Goal: Task Accomplishment & Management: Complete application form

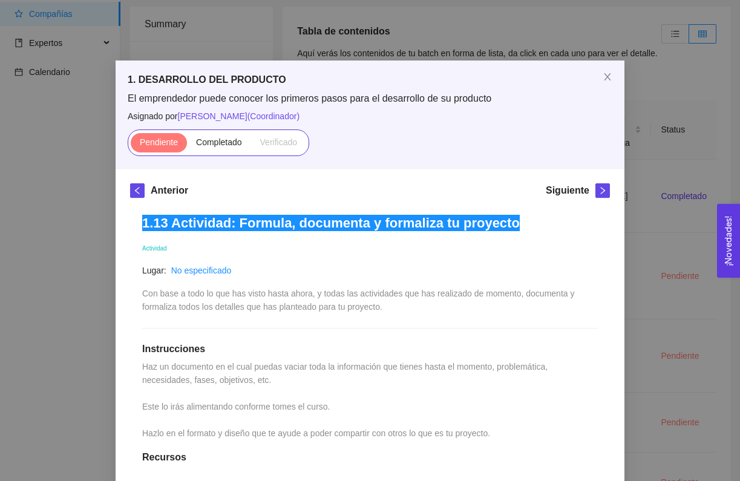
scroll to position [49, 0]
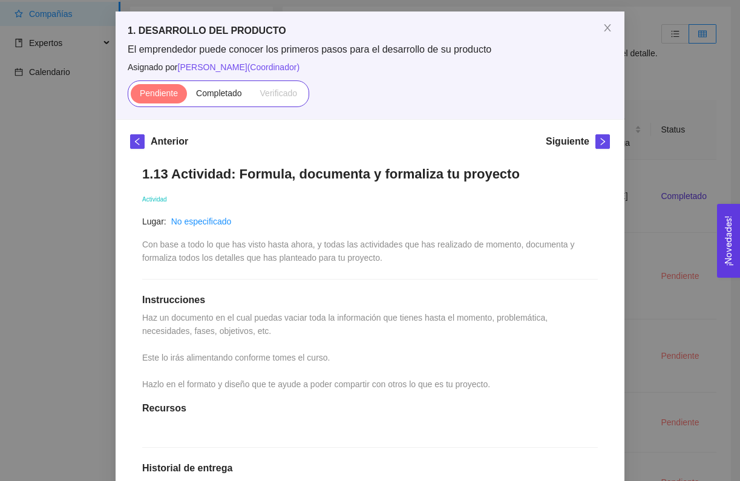
click at [140, 36] on h5 "1. DESARROLLO DEL PRODUCTO" at bounding box center [370, 31] width 485 height 15
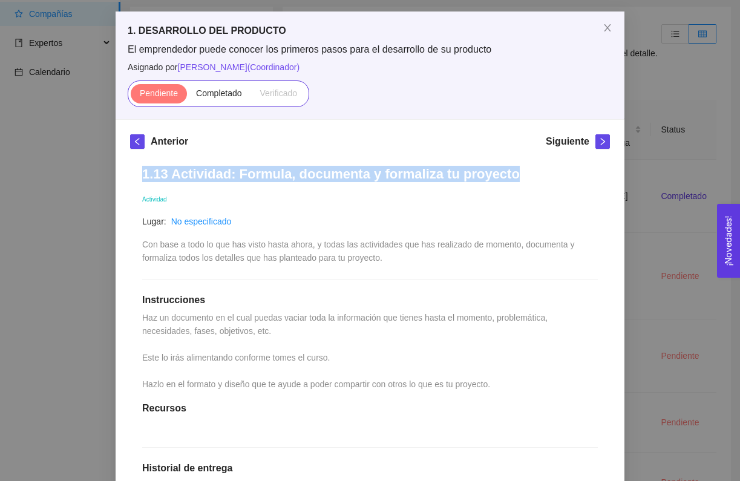
drag, startPoint x: 143, startPoint y: 173, endPoint x: 504, endPoint y: 172, distance: 360.6
click at [504, 172] on h1 "1.13 Actividad: Formula, documenta y formaliza tu proyecto" at bounding box center [370, 174] width 456 height 16
copy h1 "1.13 Actividad: Formula, documenta y formaliza tu proyecto"
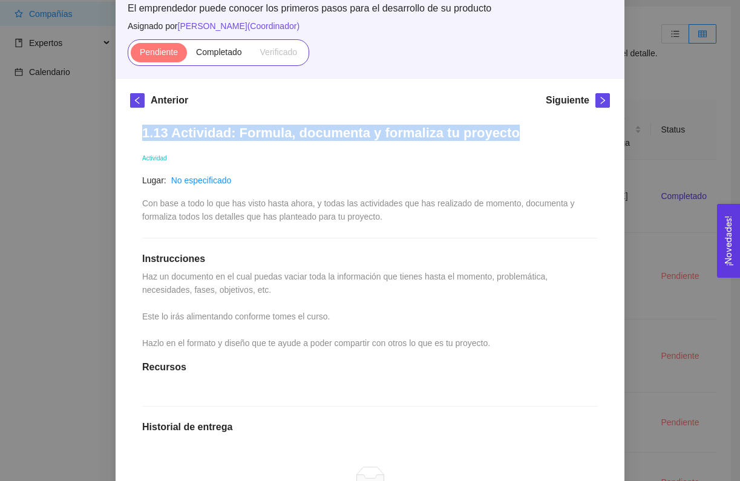
scroll to position [93, 0]
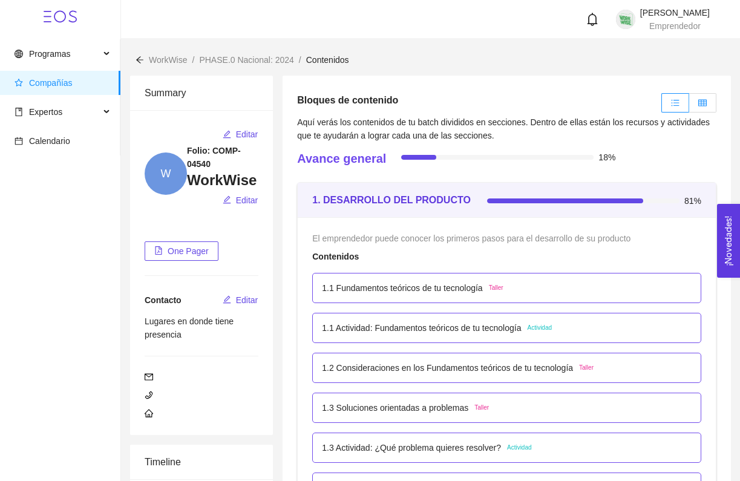
click at [705, 109] on label at bounding box center [702, 102] width 27 height 19
click at [689, 106] on input "radio" at bounding box center [689, 106] width 0 height 0
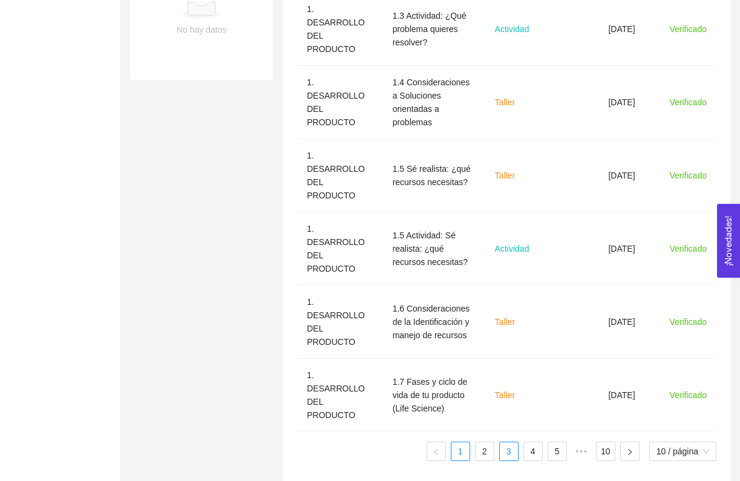
click at [508, 443] on link "3" at bounding box center [509, 451] width 18 height 18
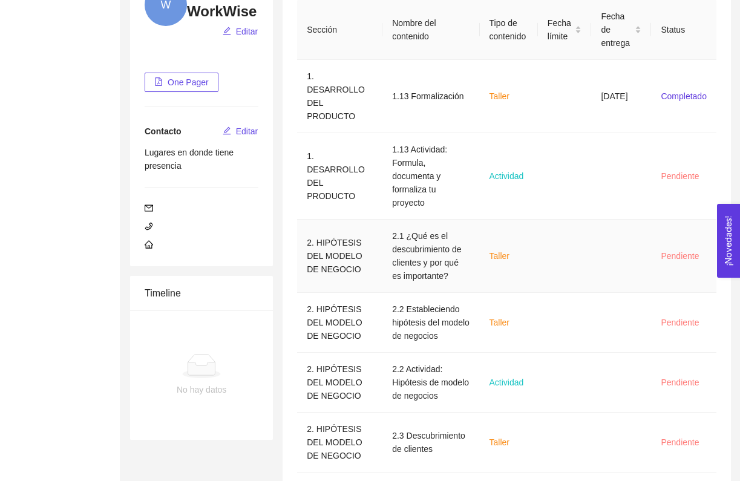
scroll to position [168, 0]
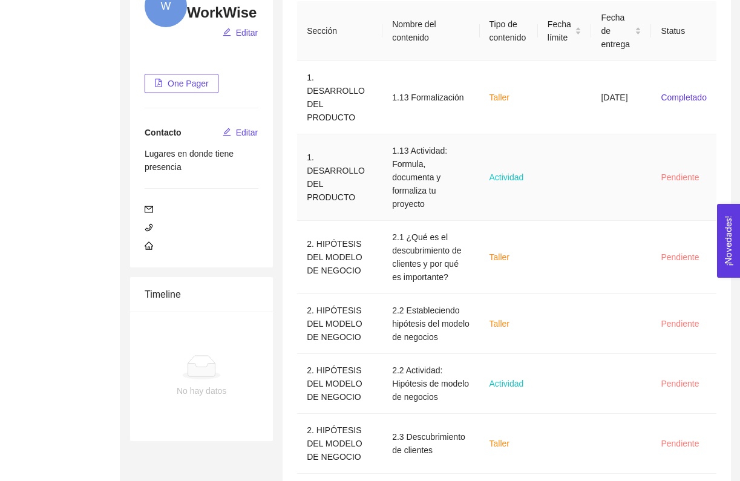
click at [405, 170] on td "1.13 Actividad: Formula, documenta y formaliza tu proyecto" at bounding box center [430, 177] width 97 height 87
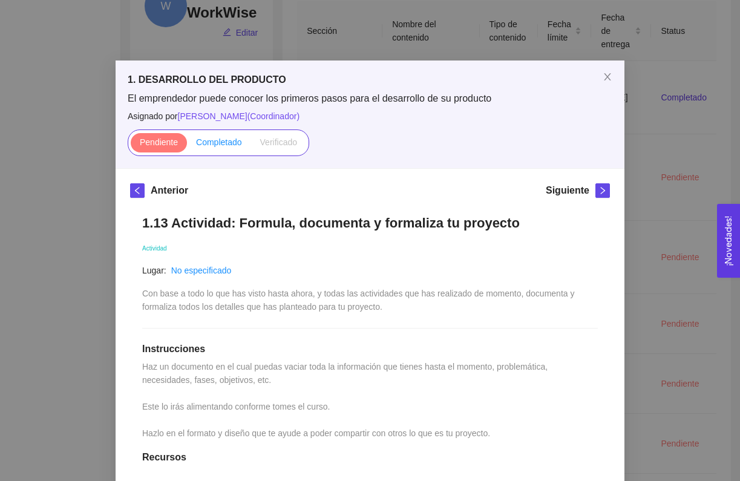
click at [240, 148] on label "Completado" at bounding box center [219, 142] width 64 height 19
click at [187, 145] on input "Completado" at bounding box center [187, 145] width 0 height 0
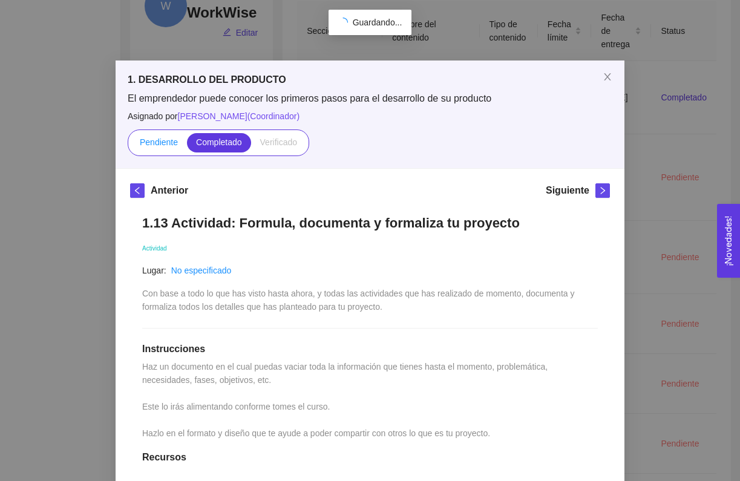
scroll to position [136, 0]
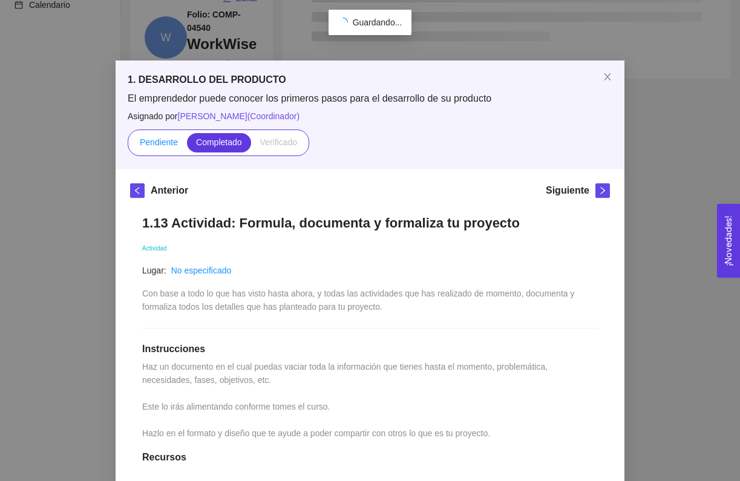
click at [162, 133] on label "Pendiente" at bounding box center [159, 142] width 56 height 19
click at [131, 145] on input "Pendiente" at bounding box center [131, 145] width 0 height 0
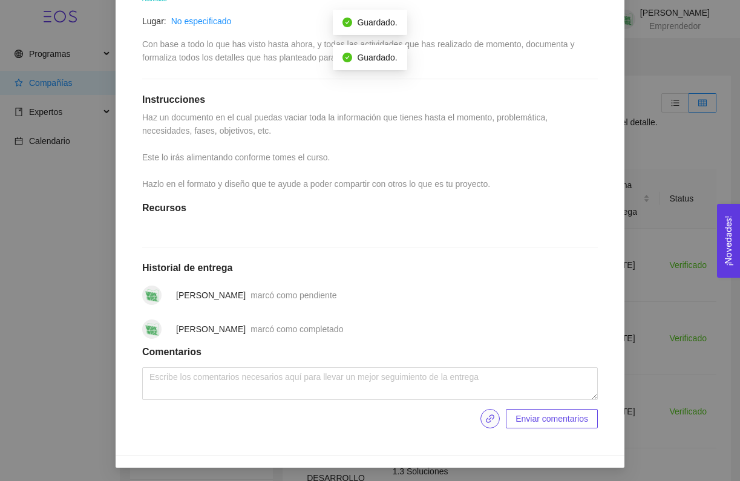
scroll to position [249, 0]
click at [491, 417] on icon "link" at bounding box center [490, 419] width 10 height 10
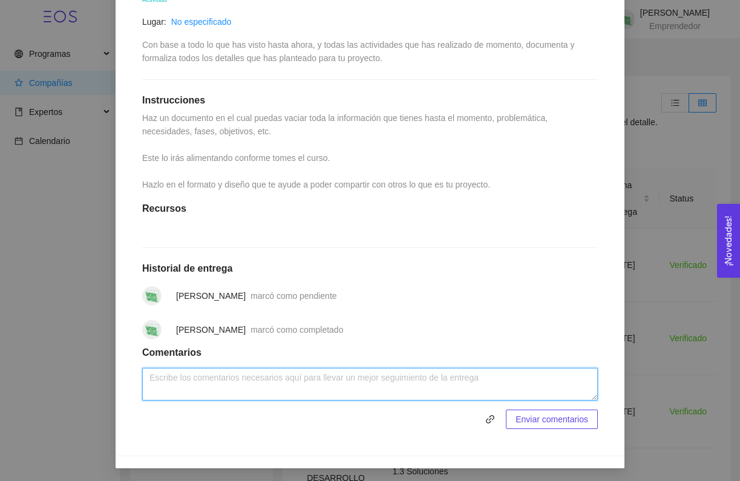
click at [387, 386] on textarea at bounding box center [370, 384] width 456 height 33
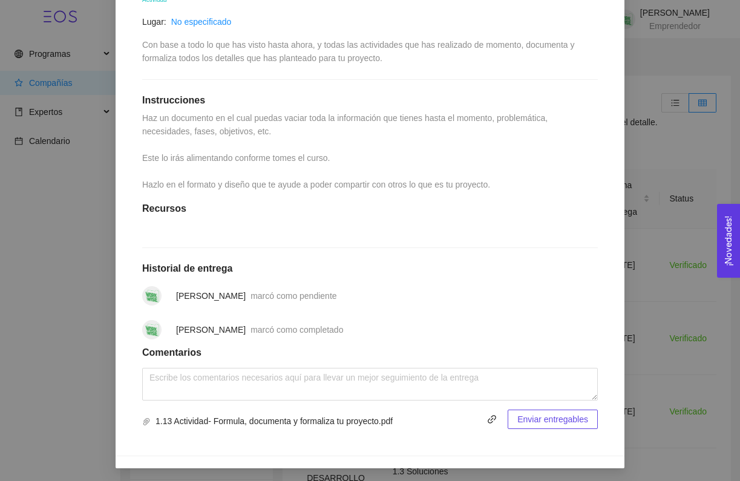
click at [549, 425] on button "Enviar entregables" at bounding box center [553, 419] width 90 height 19
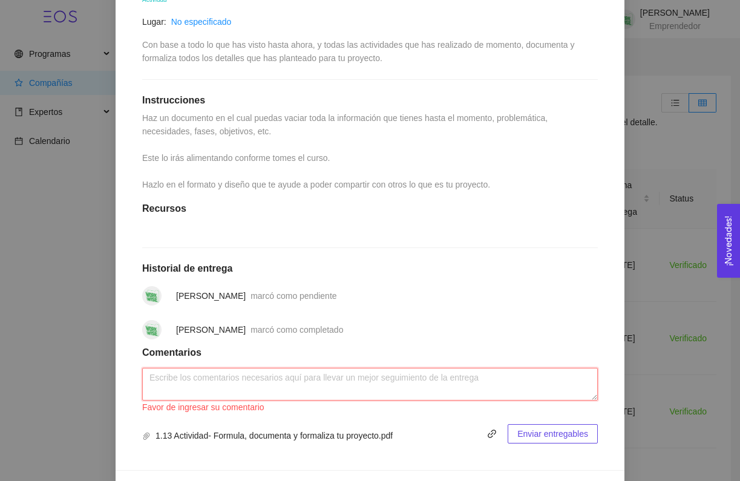
click at [454, 386] on textarea at bounding box center [370, 384] width 456 height 33
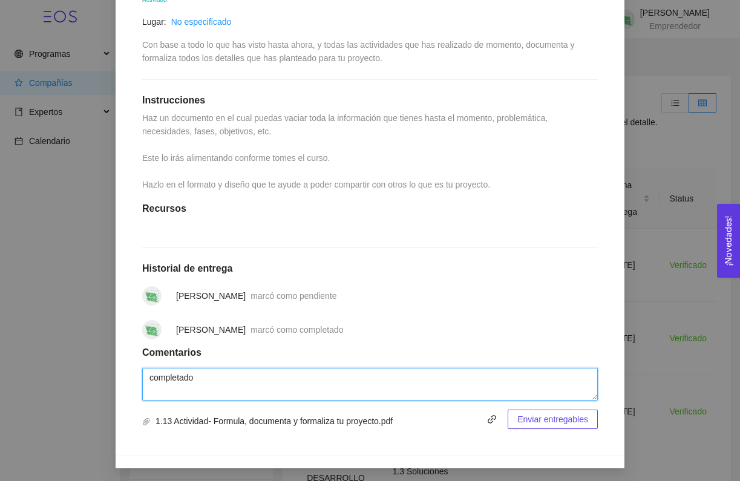
type textarea "completado"
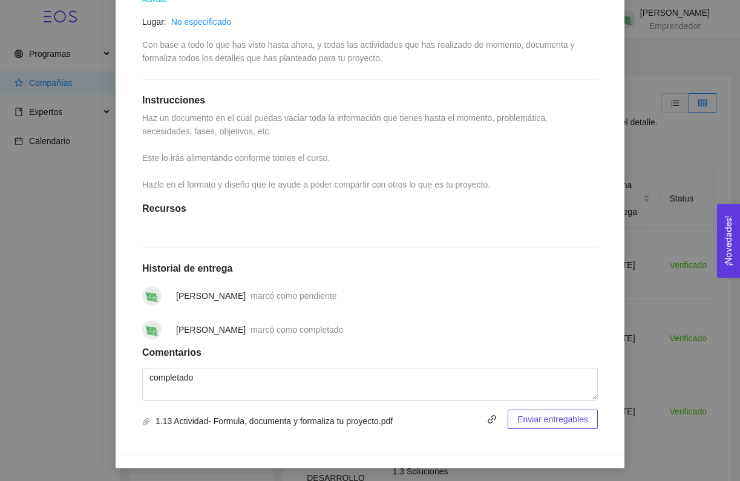
click at [532, 419] on span "Enviar entregables" at bounding box center [552, 419] width 71 height 13
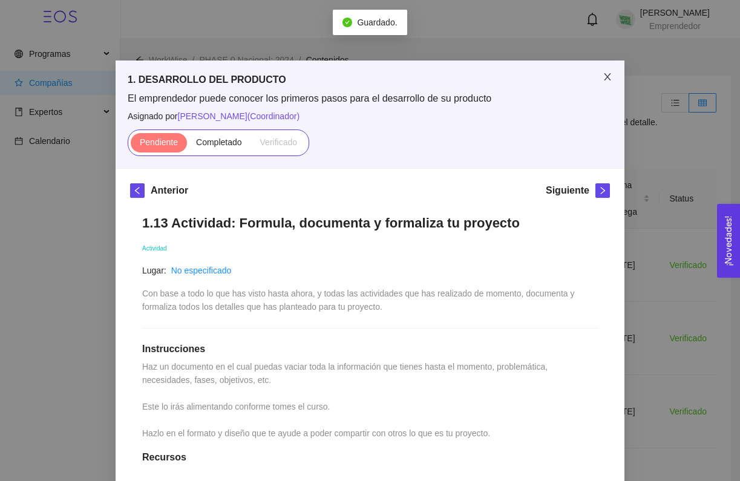
scroll to position [0, 0]
click at [598, 72] on span "Close" at bounding box center [607, 77] width 34 height 34
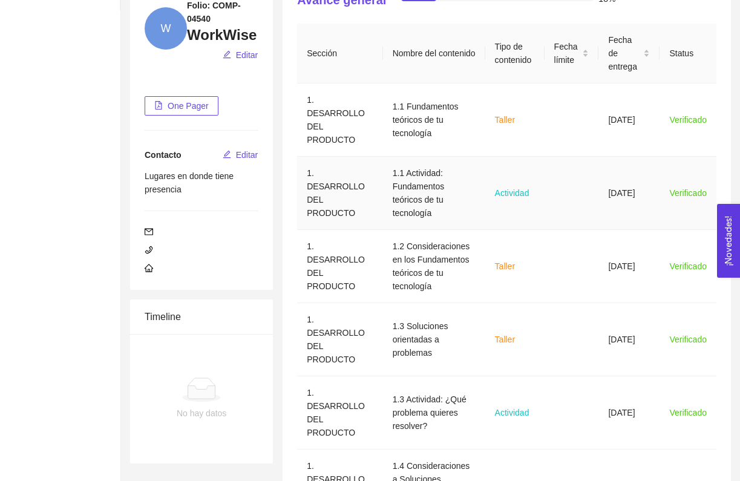
scroll to position [146, 0]
click at [433, 253] on td "1.2 Consideraciones en los Fundamentos teóricos de tu tecnología" at bounding box center [434, 265] width 102 height 73
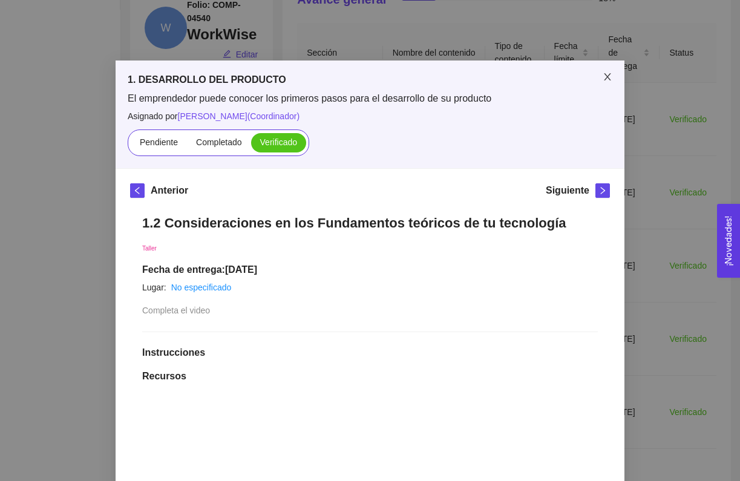
click at [603, 76] on icon "close" at bounding box center [608, 77] width 10 height 10
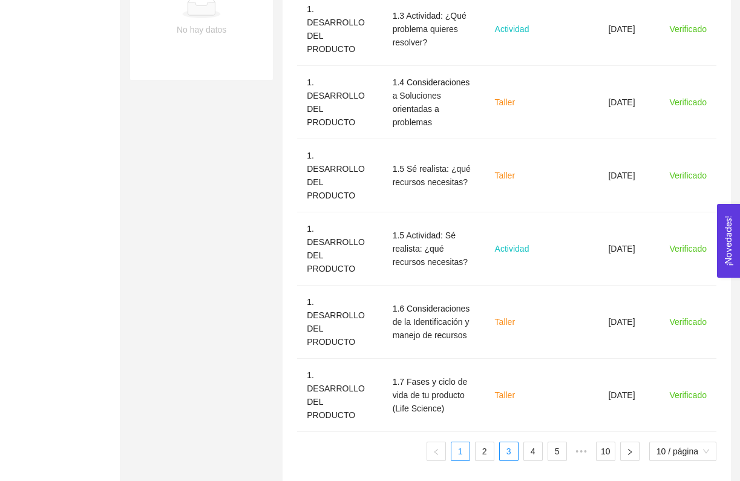
click at [503, 442] on link "3" at bounding box center [509, 451] width 18 height 18
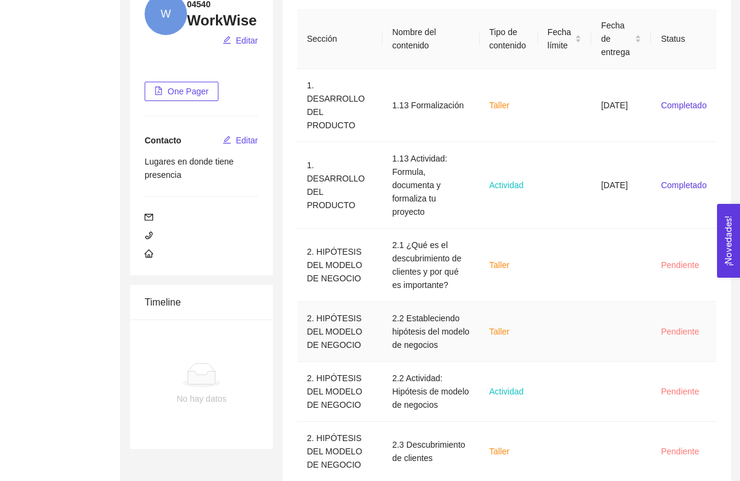
scroll to position [131, 0]
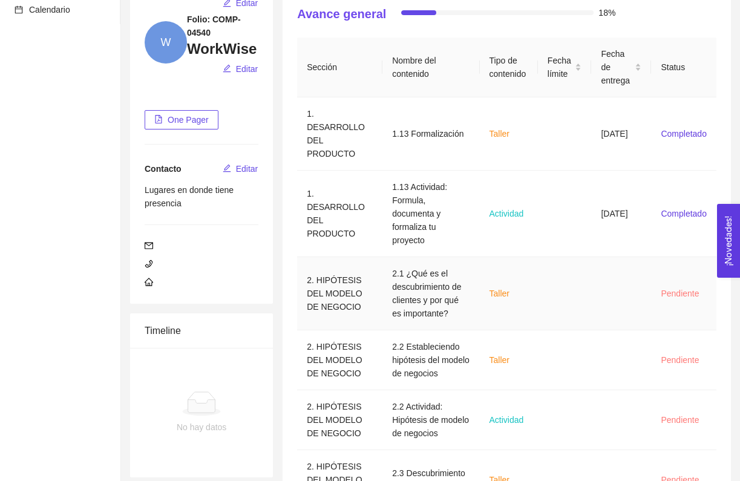
click at [428, 278] on td "2.1 ¿Qué es el descubrimiento de clientes y por qué es importante?" at bounding box center [430, 293] width 97 height 73
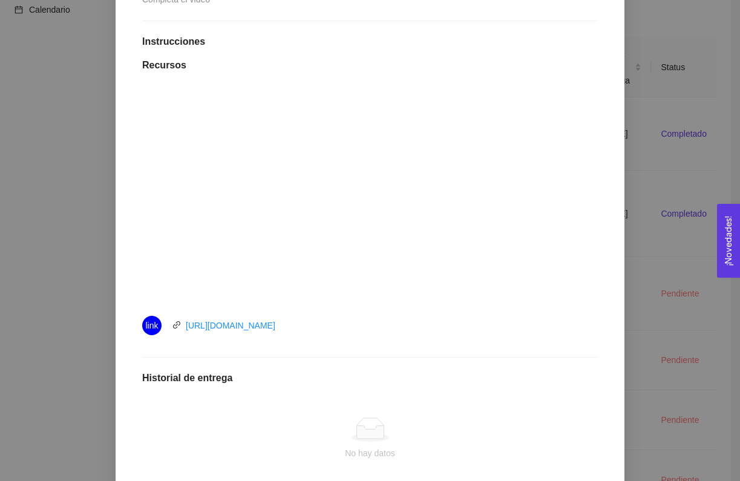
scroll to position [295, 0]
click at [285, 226] on div at bounding box center [370, 194] width 387 height 218
click at [244, 325] on link "[URL][DOMAIN_NAME]" at bounding box center [231, 325] width 90 height 10
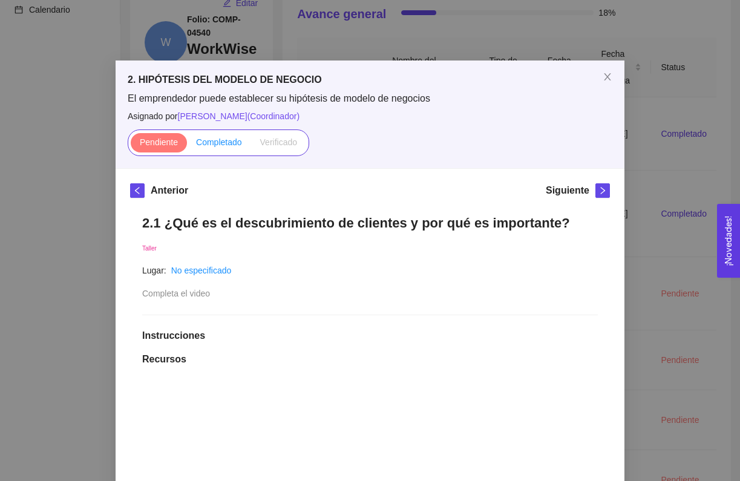
scroll to position [0, 0]
click at [223, 142] on span "Completado" at bounding box center [219, 142] width 46 height 10
click at [187, 145] on input "Completado" at bounding box center [187, 145] width 0 height 0
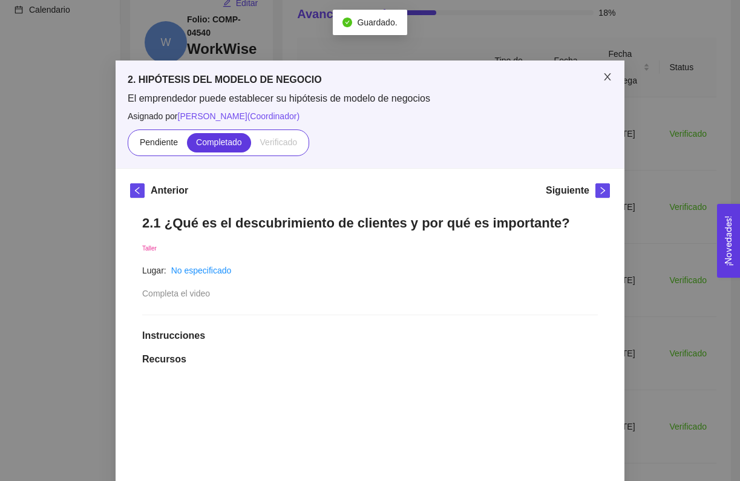
click at [603, 77] on icon "close" at bounding box center [608, 77] width 10 height 10
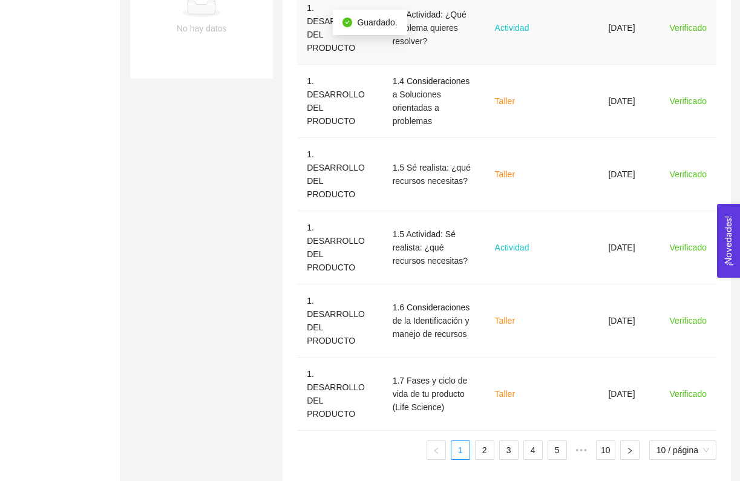
scroll to position [529, 0]
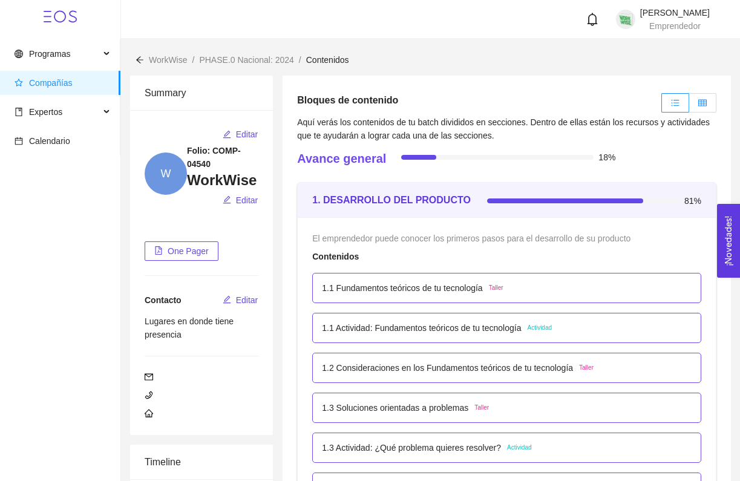
click at [704, 108] on label at bounding box center [702, 102] width 27 height 19
click at [689, 106] on input "radio" at bounding box center [689, 106] width 0 height 0
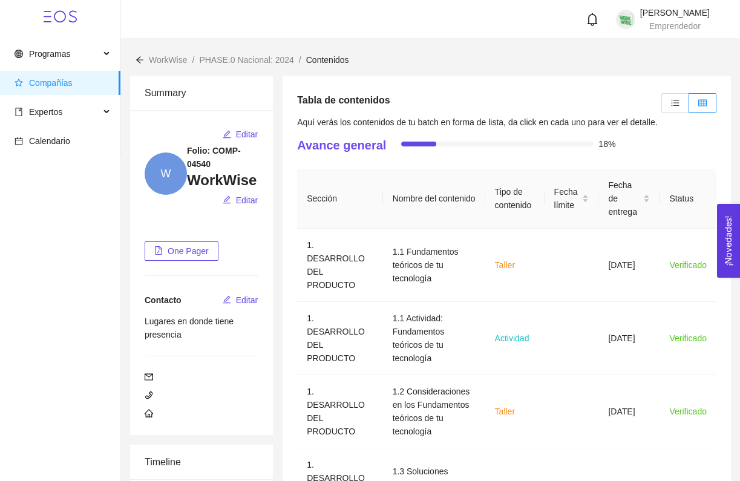
click at [650, 105] on div "Tabla de contenidos" at bounding box center [506, 102] width 419 height 25
click at [670, 104] on label at bounding box center [675, 102] width 28 height 19
click at [662, 106] on input "radio" at bounding box center [662, 106] width 0 height 0
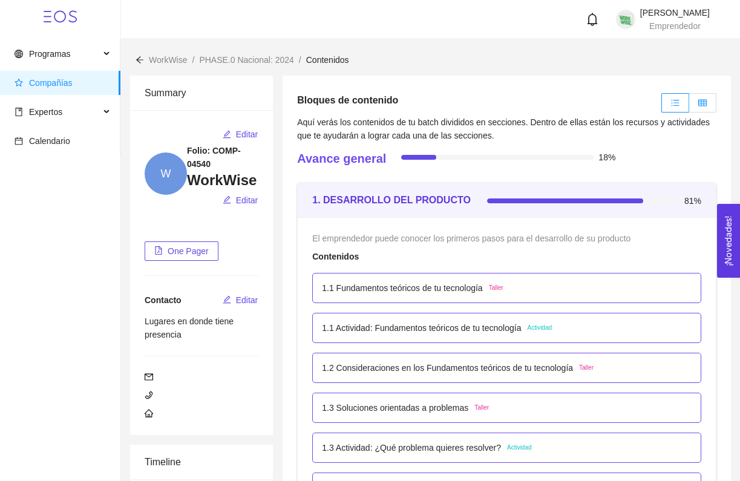
click at [696, 103] on label at bounding box center [702, 102] width 27 height 19
click at [689, 106] on input "radio" at bounding box center [689, 106] width 0 height 0
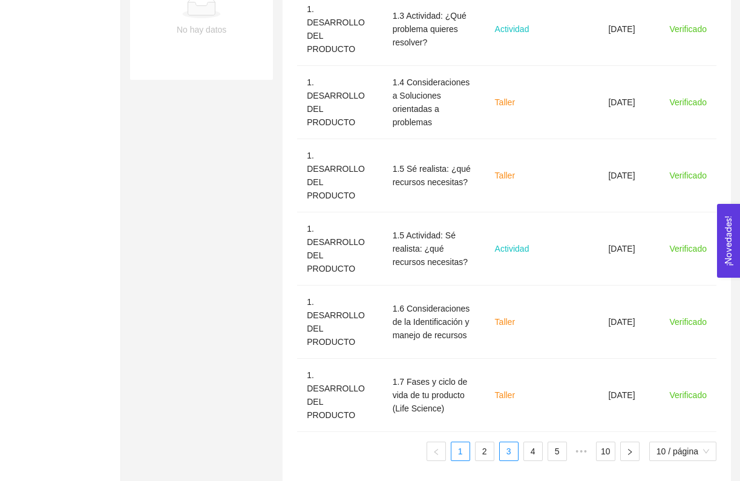
click at [501, 443] on link "3" at bounding box center [509, 451] width 18 height 18
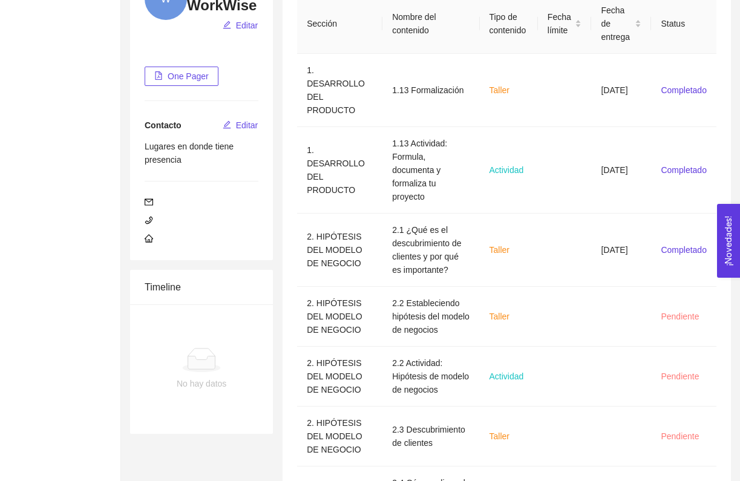
scroll to position [176, 0]
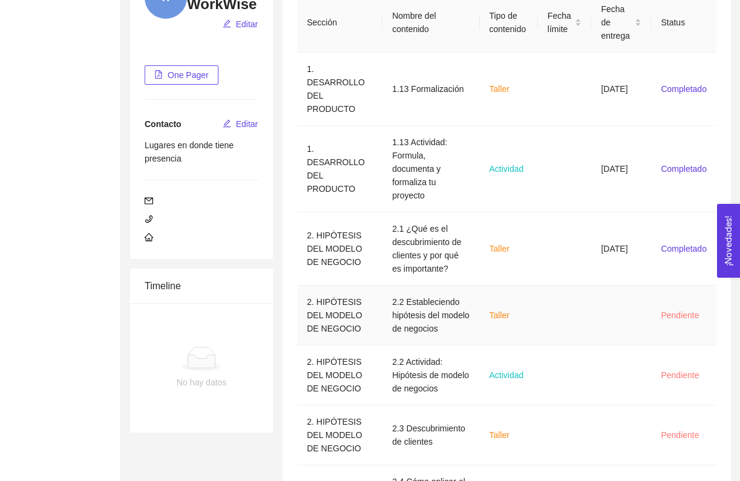
click at [489, 310] on span "Taller" at bounding box center [499, 315] width 20 height 10
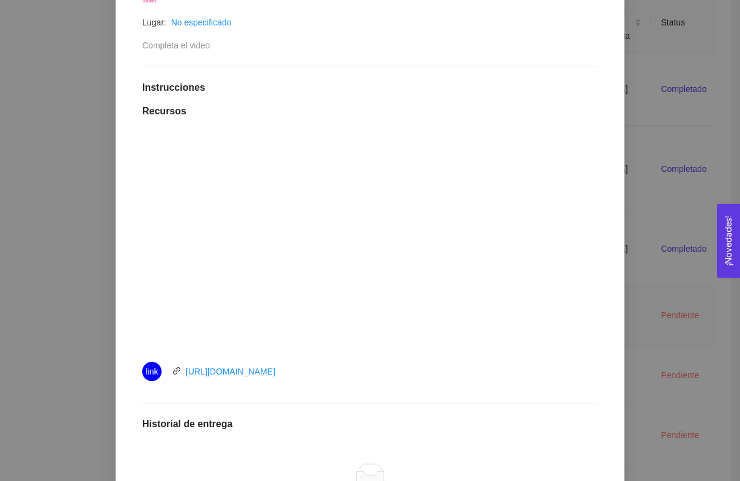
click at [303, 246] on div at bounding box center [370, 241] width 387 height 218
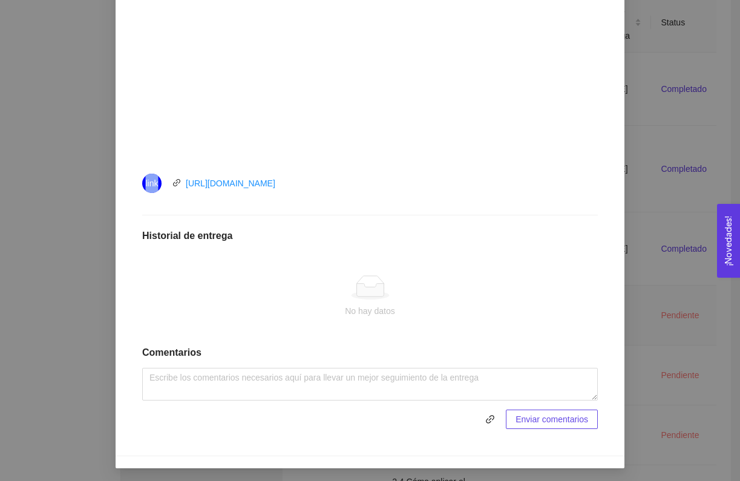
scroll to position [0, 0]
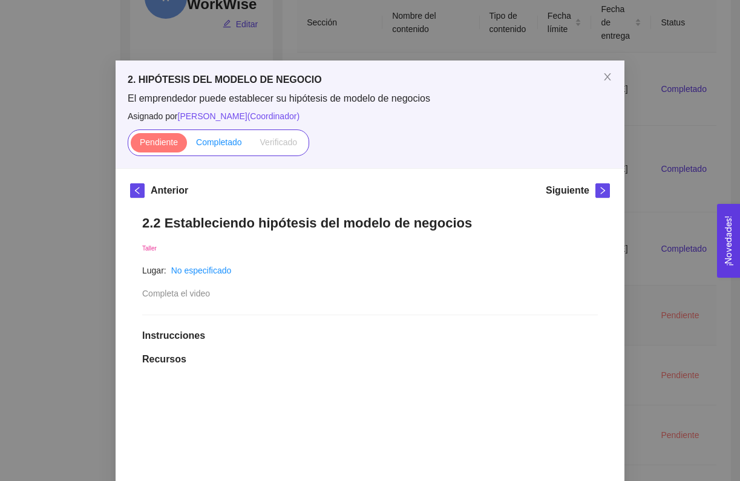
click at [229, 142] on span "Completado" at bounding box center [219, 142] width 46 height 10
click at [187, 145] on input "Completado" at bounding box center [187, 145] width 0 height 0
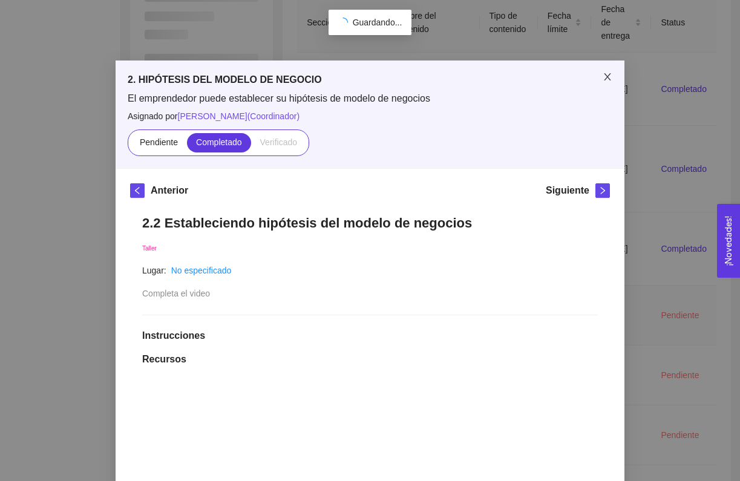
click at [613, 71] on span "Close" at bounding box center [607, 77] width 34 height 34
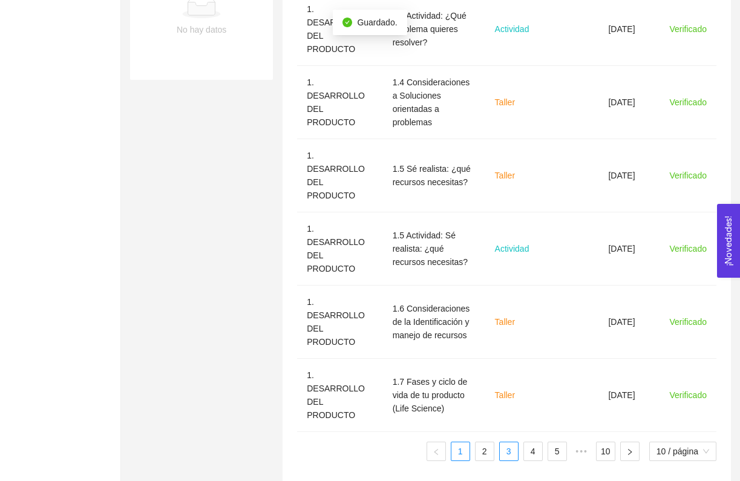
click at [508, 442] on link "3" at bounding box center [509, 451] width 18 height 18
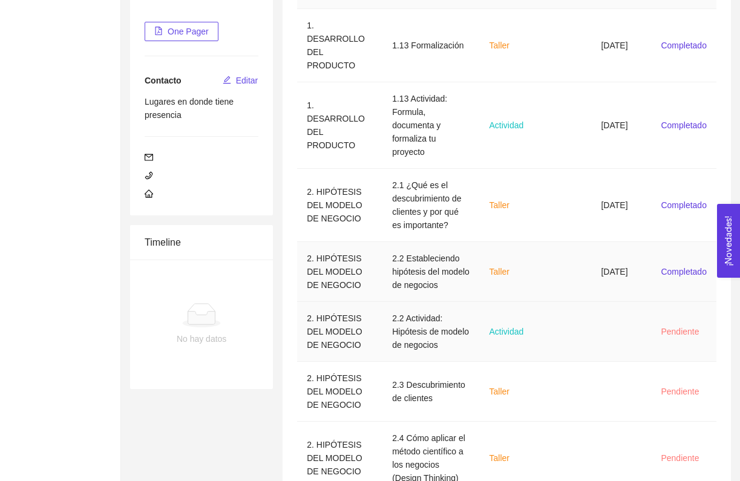
scroll to position [235, 0]
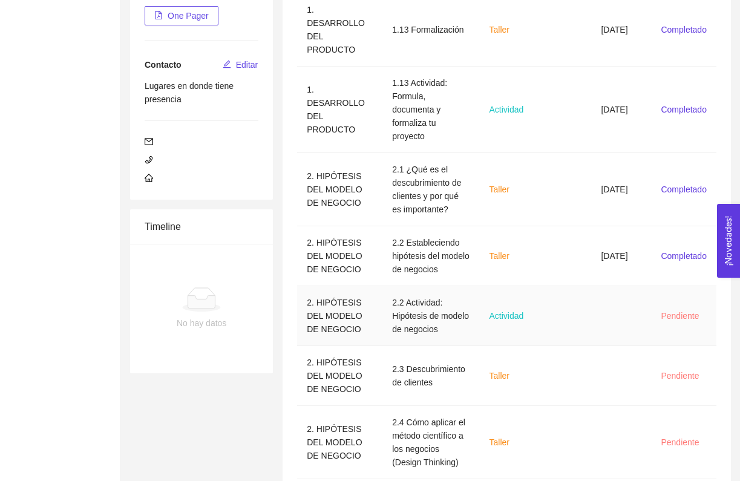
click at [419, 318] on td "2.2 Actividad: Hipótesis de modelo de negocios" at bounding box center [430, 316] width 97 height 60
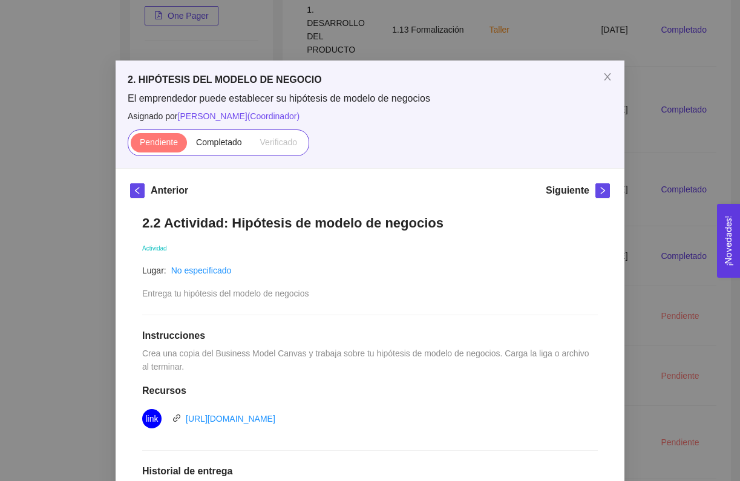
scroll to position [0, 0]
drag, startPoint x: 217, startPoint y: 352, endPoint x: 310, endPoint y: 351, distance: 92.6
click at [310, 351] on span "Crea una copia del Business Model Canvas y trabaja sobre tu hipótesis de modelo…" at bounding box center [366, 359] width 449 height 23
copy span "Business Model Canvas"
click at [174, 300] on div "2.2 Actividad: Hipótesis de modelo de negocios Actividad Lugar: No especificado…" at bounding box center [370, 440] width 480 height 474
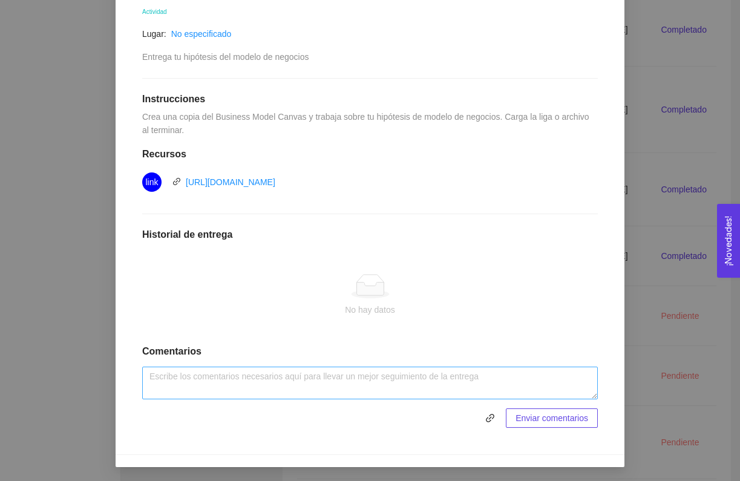
scroll to position [235, 0]
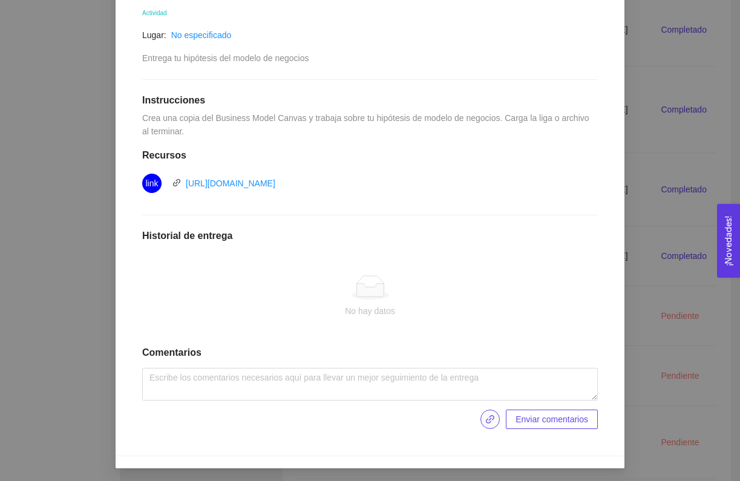
click at [490, 410] on button "button" at bounding box center [489, 419] width 19 height 19
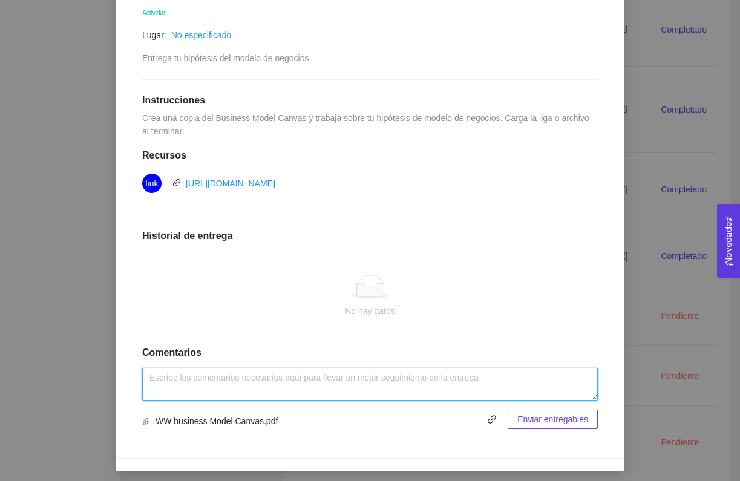
click at [495, 381] on textarea at bounding box center [370, 384] width 456 height 33
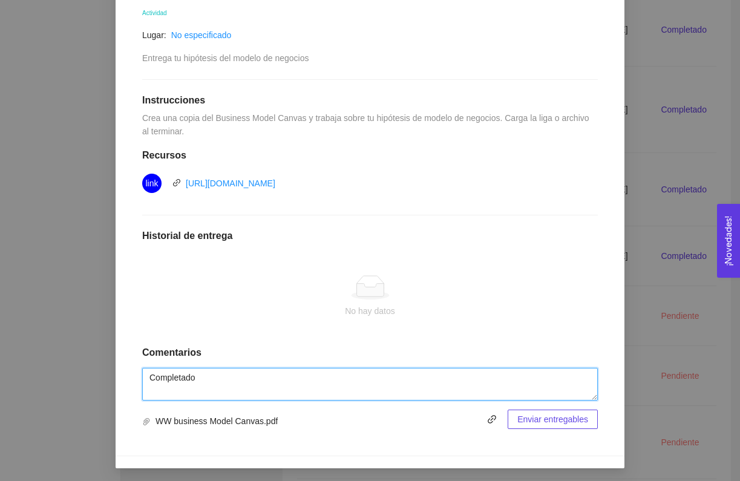
type textarea "Completado"
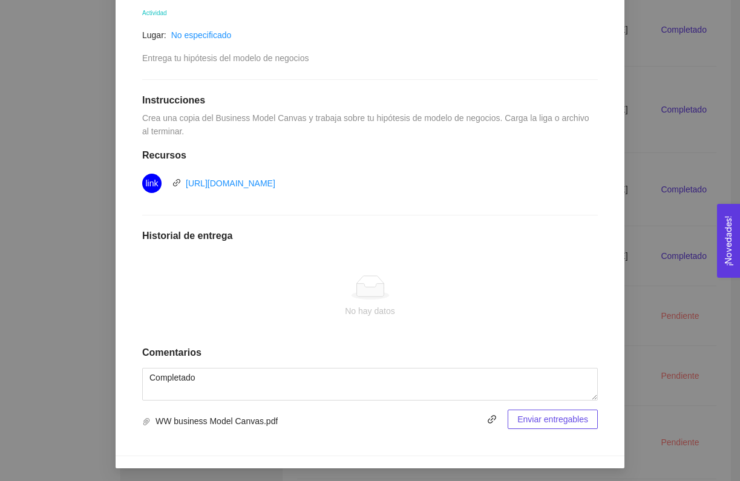
click at [562, 418] on span "Enviar entregables" at bounding box center [552, 419] width 71 height 13
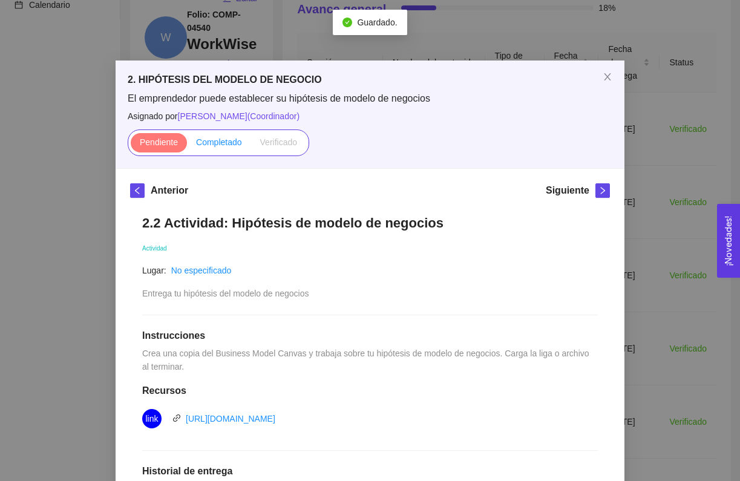
scroll to position [-1, 0]
click at [230, 144] on span "Completado" at bounding box center [219, 142] width 46 height 10
click at [187, 145] on input "Completado" at bounding box center [187, 145] width 0 height 0
click at [601, 73] on span "Close" at bounding box center [607, 77] width 34 height 34
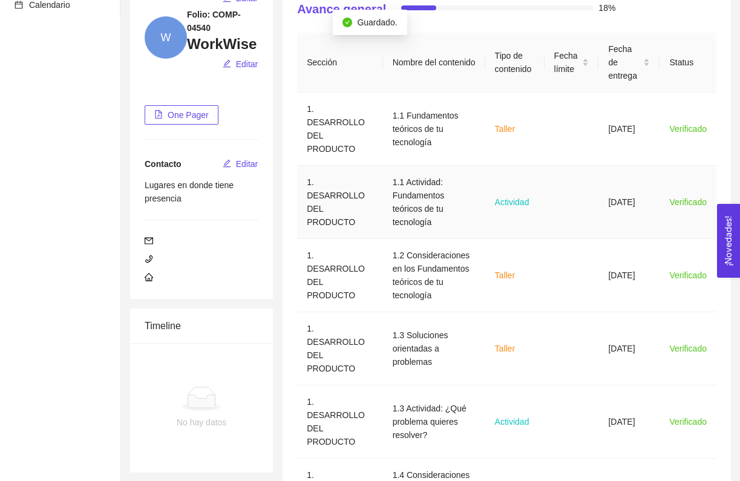
scroll to position [215, 1]
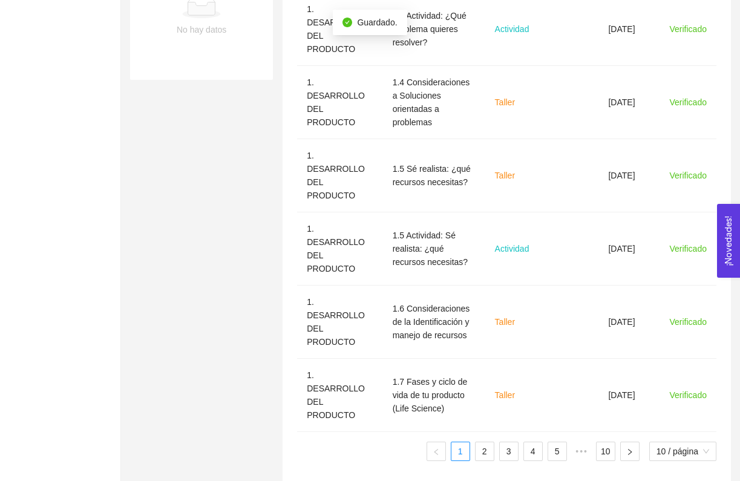
click at [503, 448] on div "Sección Nombre del contenido Tipo de contenido Fecha límite Fecha de entrega St…" at bounding box center [506, 55] width 419 height 831
click at [503, 442] on link "3" at bounding box center [509, 451] width 18 height 18
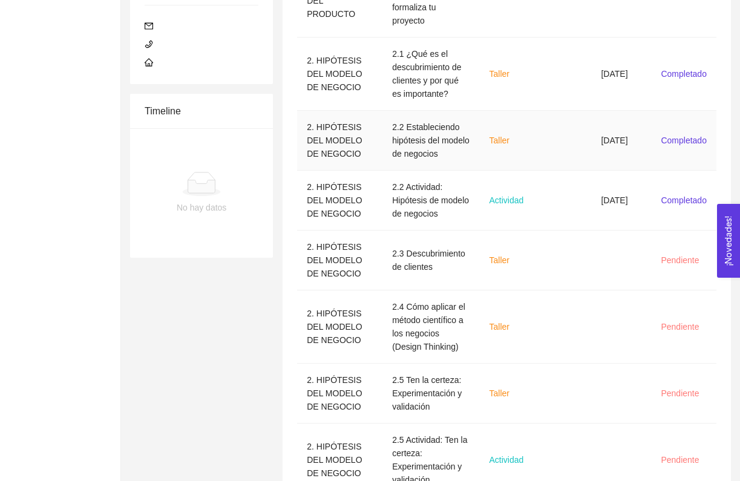
scroll to position [356, 0]
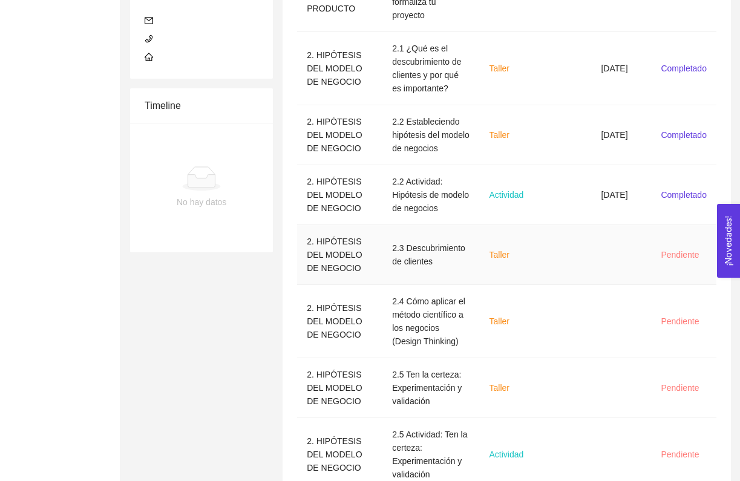
click at [521, 255] on td "Taller" at bounding box center [509, 255] width 58 height 60
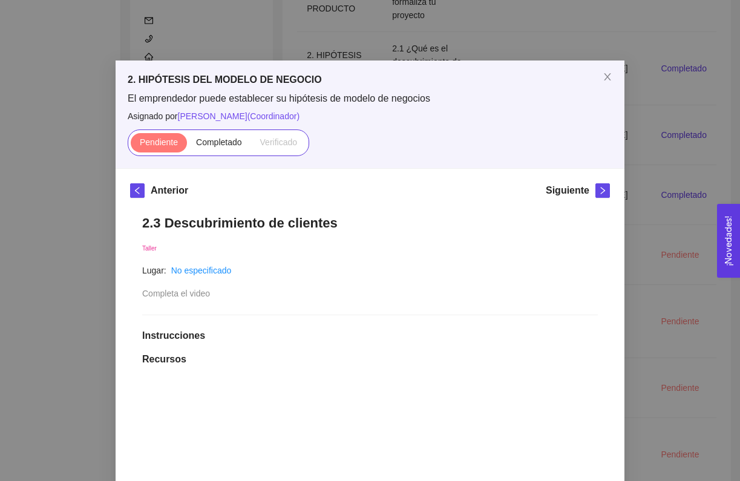
click at [239, 129] on div "Pendiente Completado Verificado" at bounding box center [218, 142] width 181 height 27
click at [214, 148] on label "Completado" at bounding box center [219, 142] width 64 height 19
click at [187, 145] on input "Completado" at bounding box center [187, 145] width 0 height 0
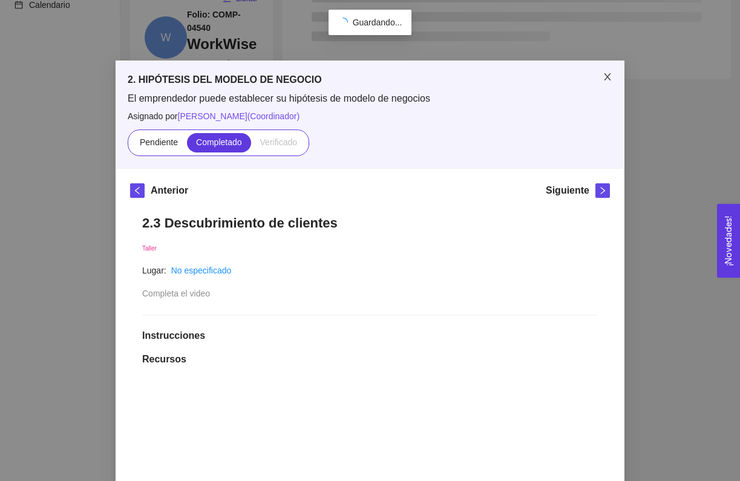
click at [607, 70] on span "Close" at bounding box center [607, 77] width 34 height 34
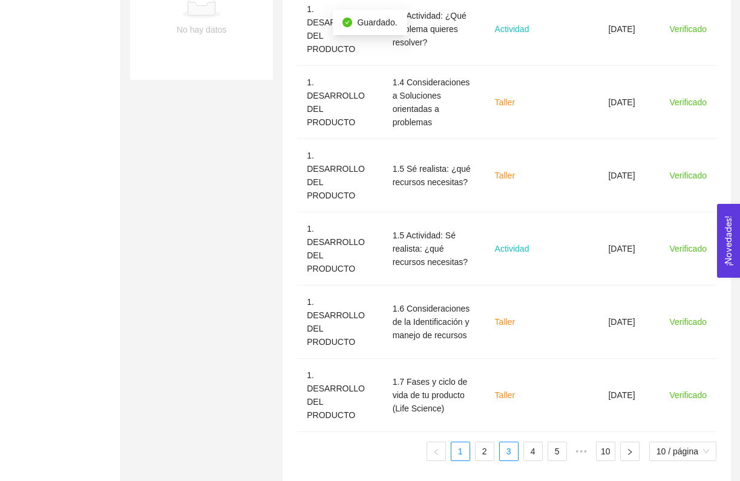
click at [505, 442] on link "3" at bounding box center [509, 451] width 18 height 18
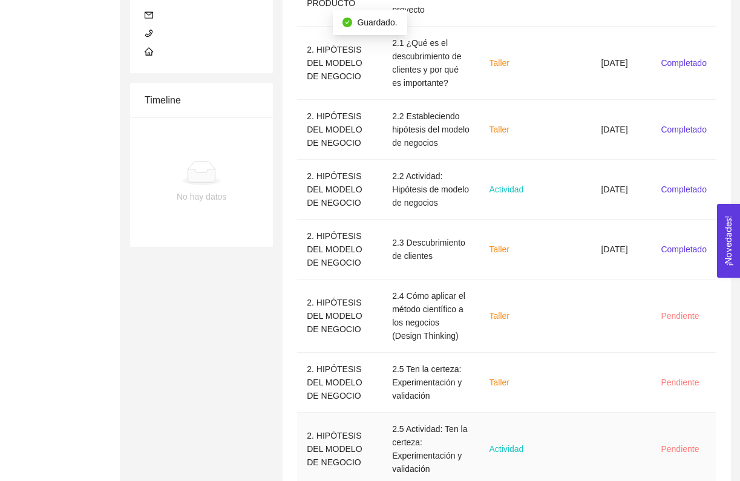
scroll to position [343, 0]
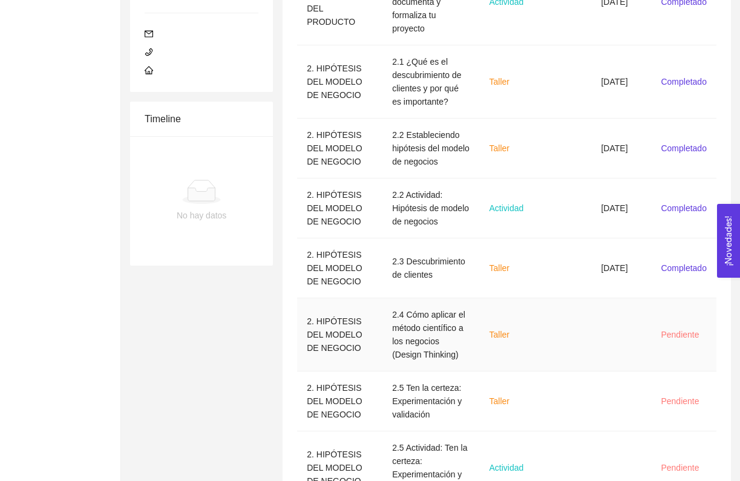
click at [525, 333] on td "Taller" at bounding box center [509, 334] width 58 height 73
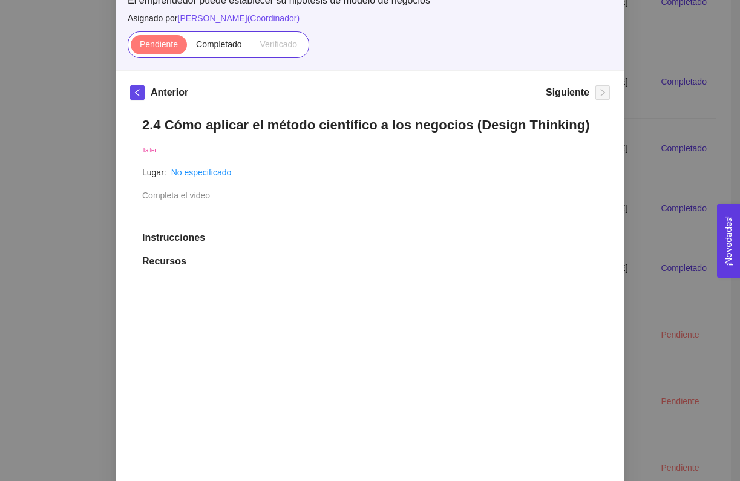
scroll to position [90, 0]
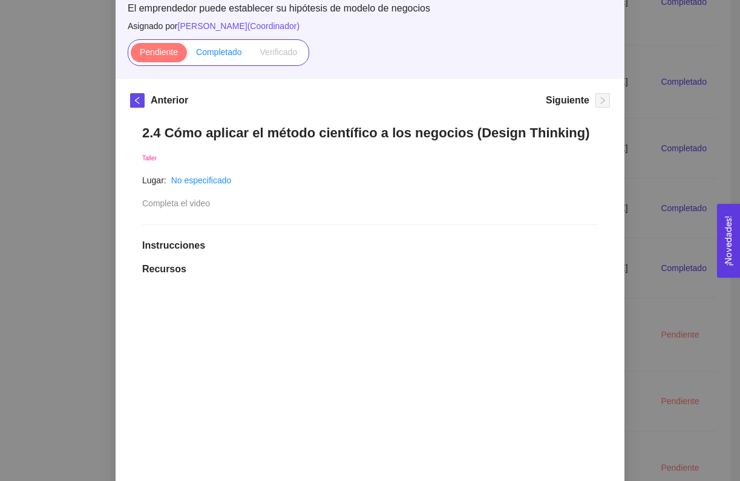
click at [228, 53] on span "Completado" at bounding box center [219, 52] width 46 height 10
click at [187, 55] on input "Completado" at bounding box center [187, 55] width 0 height 0
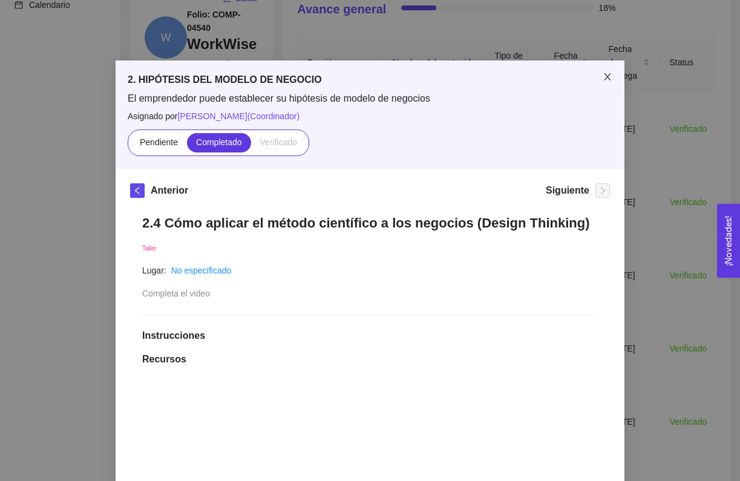
scroll to position [0, 0]
click at [608, 77] on icon "close" at bounding box center [607, 76] width 7 height 7
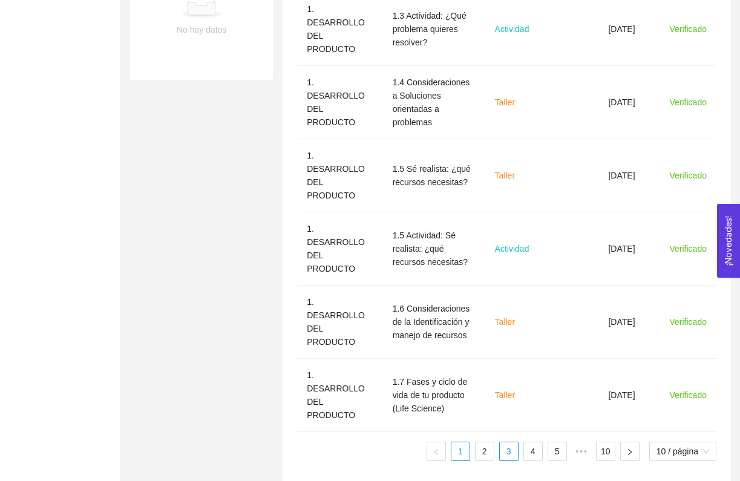
click at [506, 442] on link "3" at bounding box center [509, 451] width 18 height 18
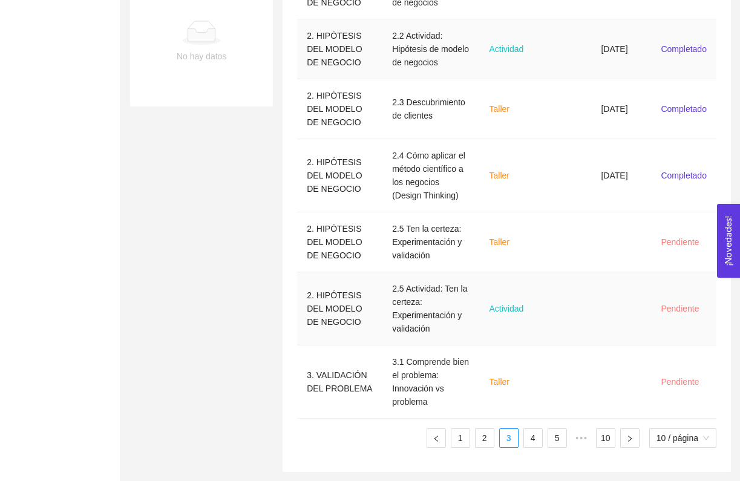
scroll to position [515, 0]
click at [560, 257] on td at bounding box center [565, 242] width 54 height 60
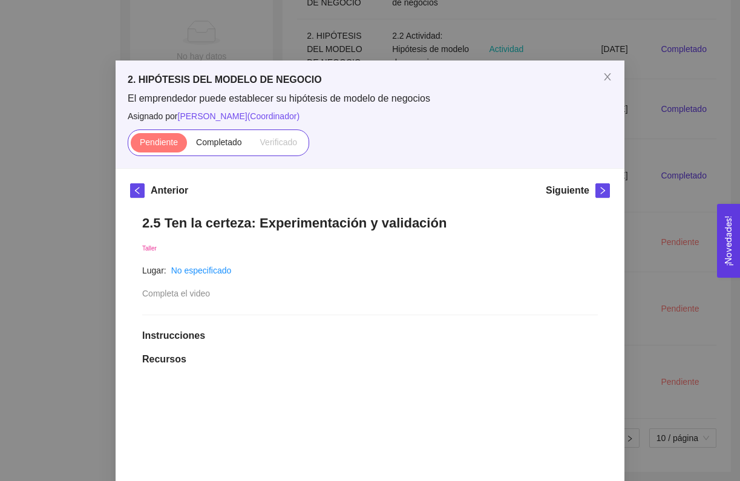
scroll to position [0, 0]
click at [611, 75] on icon "close" at bounding box center [608, 77] width 10 height 10
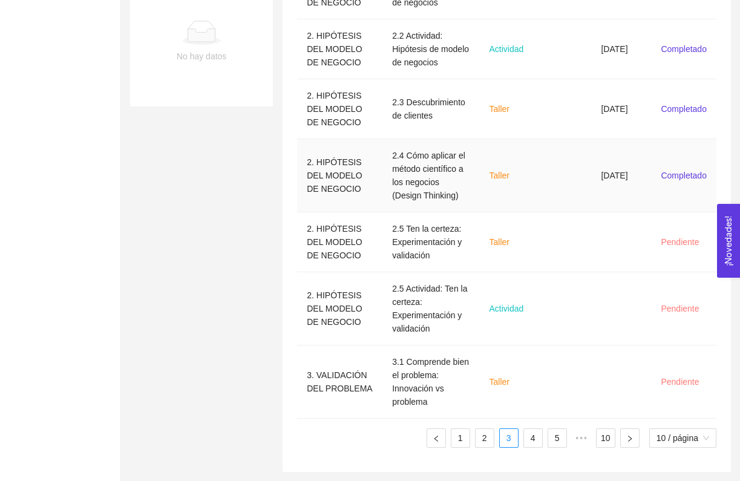
scroll to position [503, 0]
click at [491, 247] on td "Taller" at bounding box center [509, 242] width 58 height 60
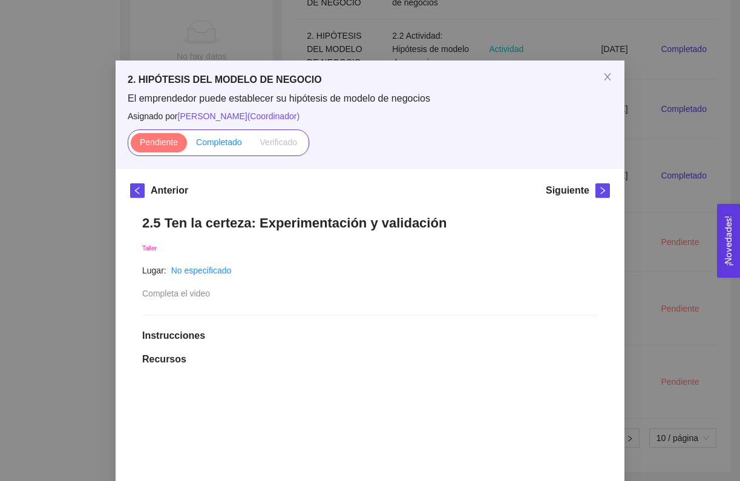
click at [227, 148] on label "Completado" at bounding box center [219, 142] width 64 height 19
click at [187, 145] on input "Completado" at bounding box center [187, 145] width 0 height 0
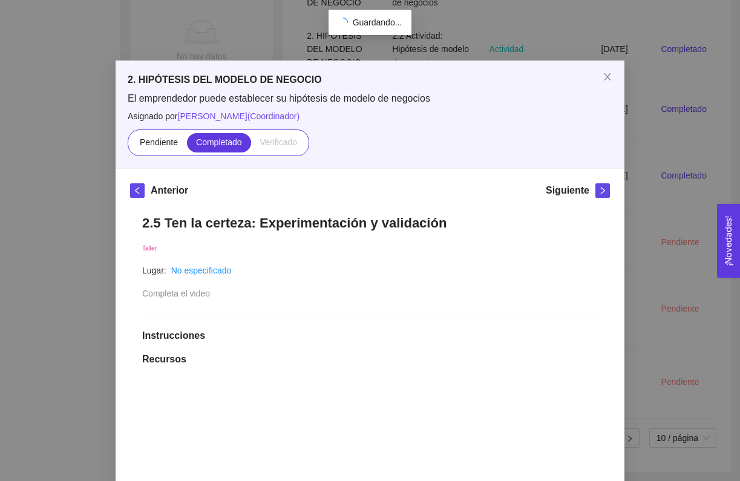
click at [609, 74] on icon "close" at bounding box center [608, 77] width 10 height 10
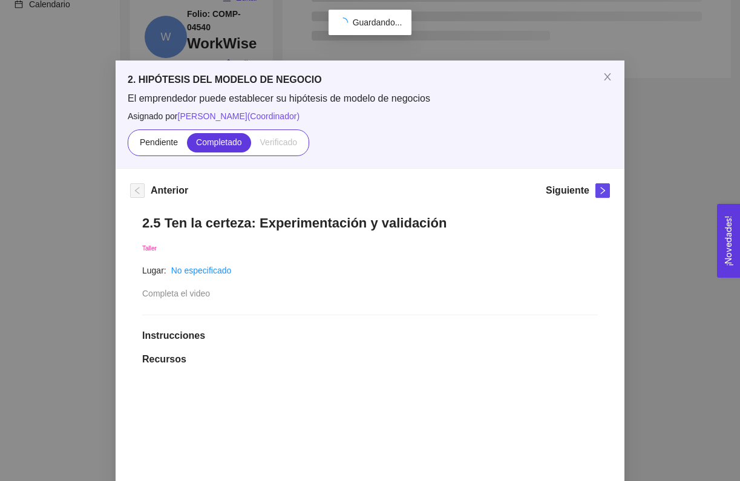
scroll to position [136, 0]
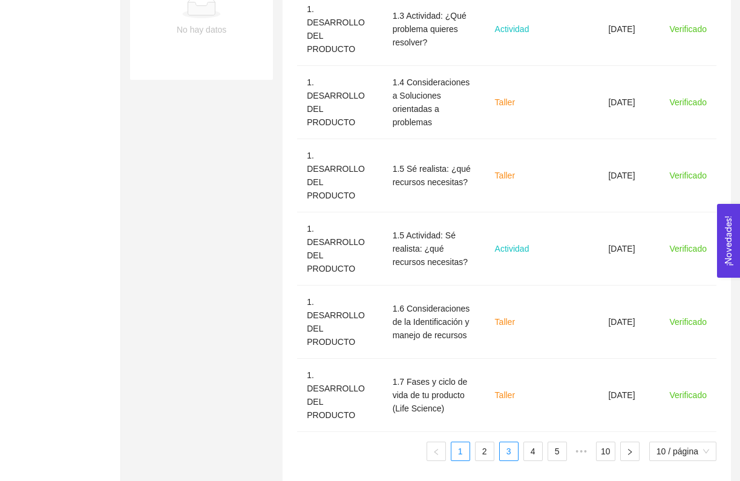
click at [507, 442] on link "3" at bounding box center [509, 451] width 18 height 18
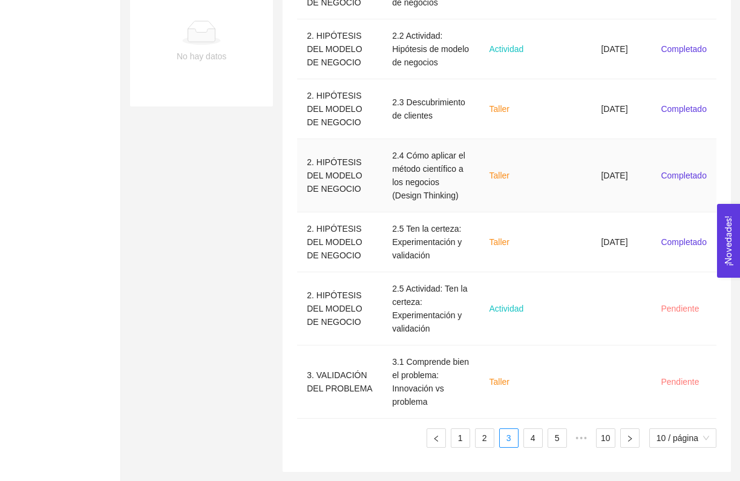
scroll to position [506, 0]
click at [538, 302] on td at bounding box center [565, 308] width 54 height 73
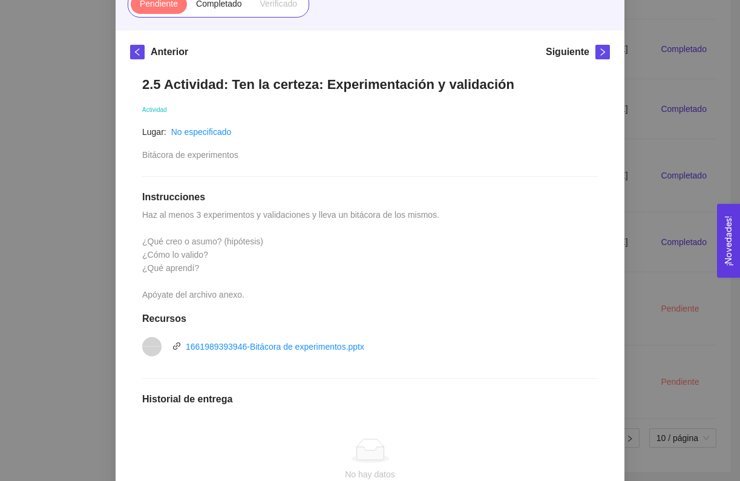
scroll to position [138, 0]
